Goal: Transaction & Acquisition: Purchase product/service

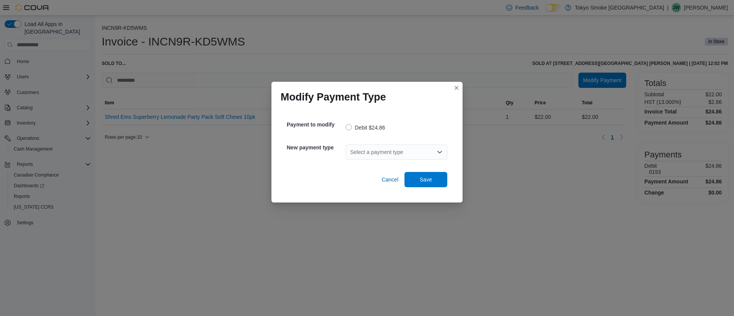
click at [366, 151] on div "Select a payment type" at bounding box center [396, 151] width 102 height 15
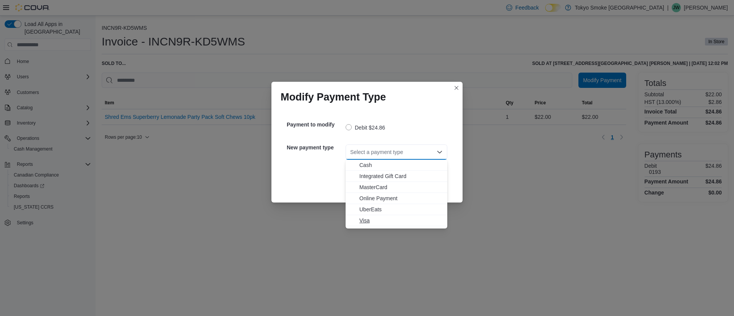
click at [363, 218] on span "Visa" at bounding box center [400, 221] width 83 height 8
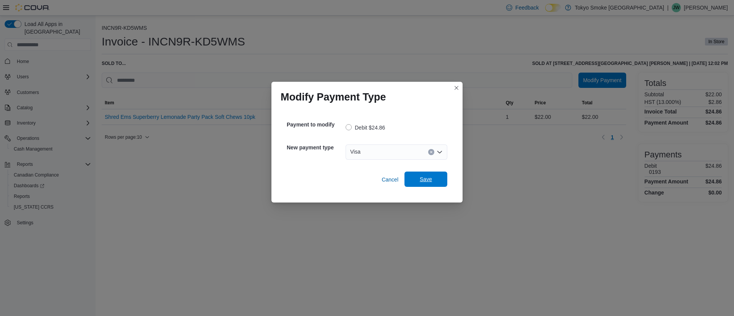
click at [434, 173] on span "Save" at bounding box center [426, 179] width 34 height 15
click at [415, 152] on div "Select a payment type" at bounding box center [396, 151] width 102 height 15
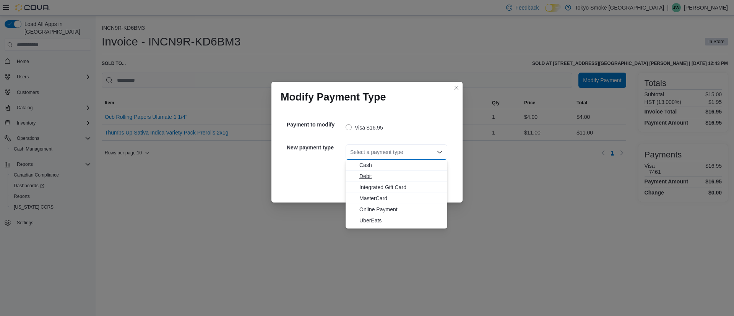
click at [375, 175] on span "Debit" at bounding box center [400, 176] width 83 height 8
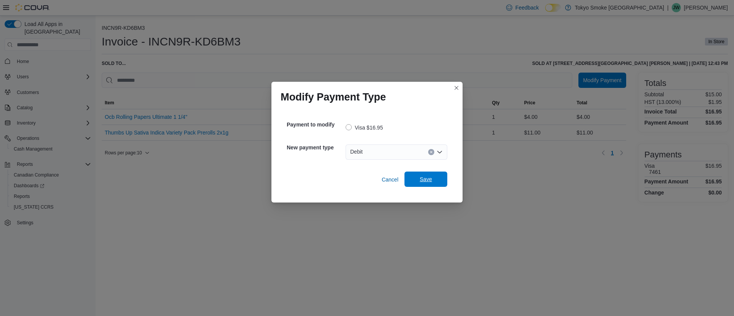
click at [411, 182] on span "Save" at bounding box center [426, 179] width 34 height 15
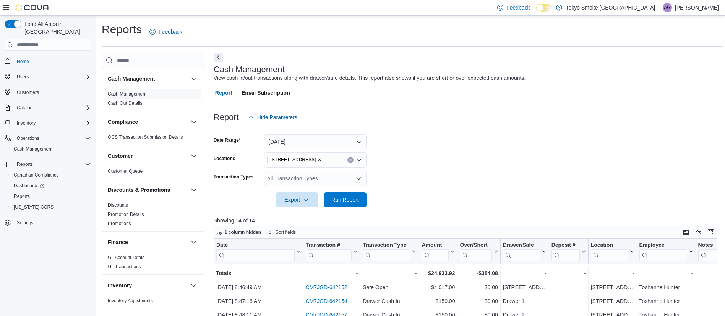
click at [692, 6] on p "Andrea Geater" at bounding box center [697, 7] width 44 height 9
click at [688, 76] on button "Sign Out" at bounding box center [680, 74] width 70 height 12
